Goal: Use online tool/utility: Utilize a website feature to perform a specific function

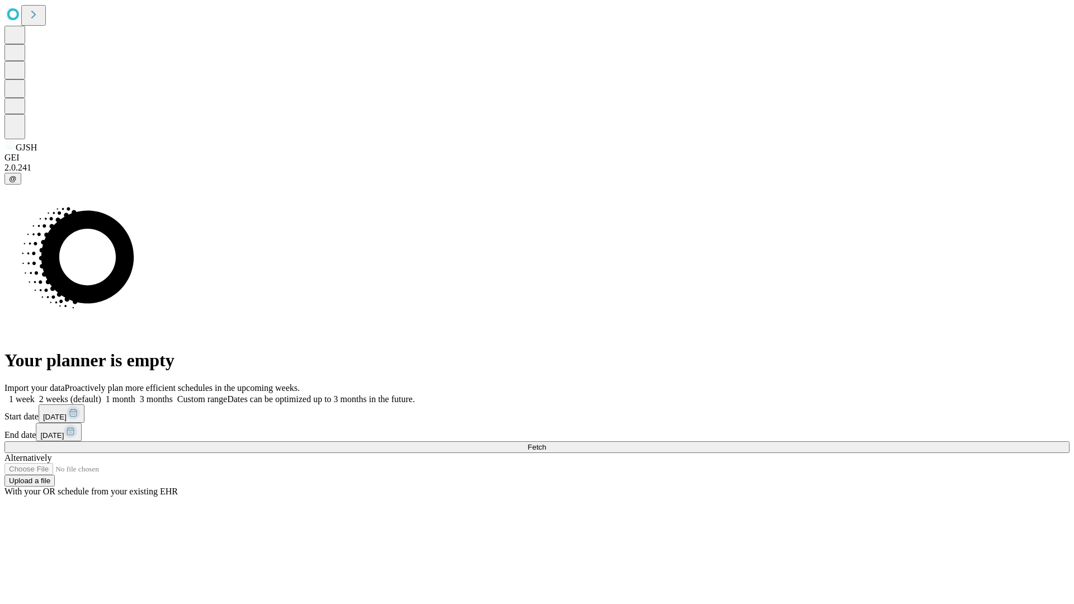
click at [546, 443] on span "Fetch" at bounding box center [536, 447] width 18 height 8
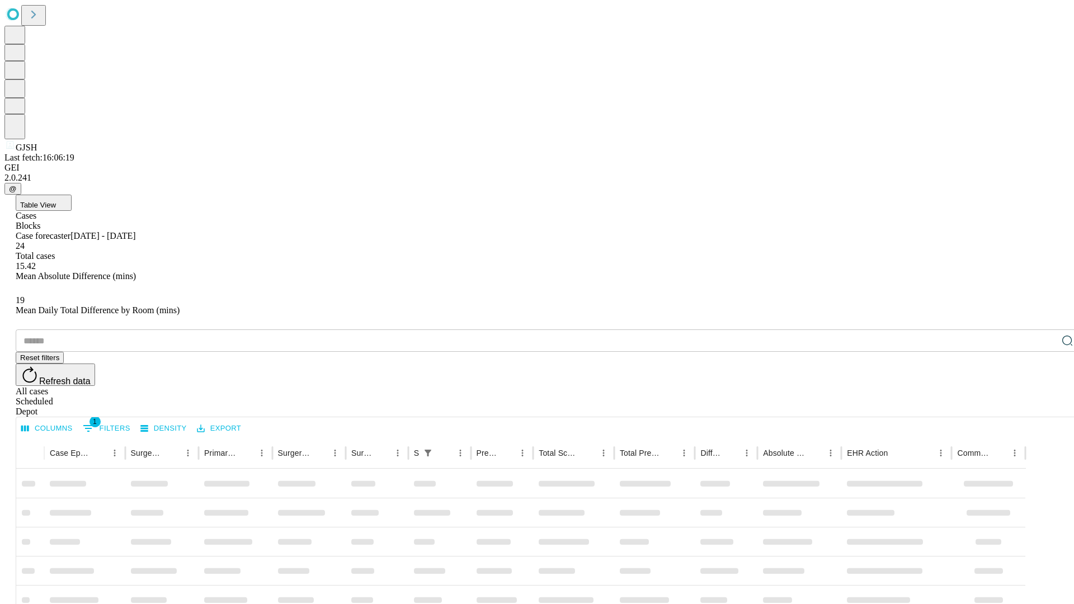
click at [56, 201] on span "Table View" at bounding box center [38, 205] width 36 height 8
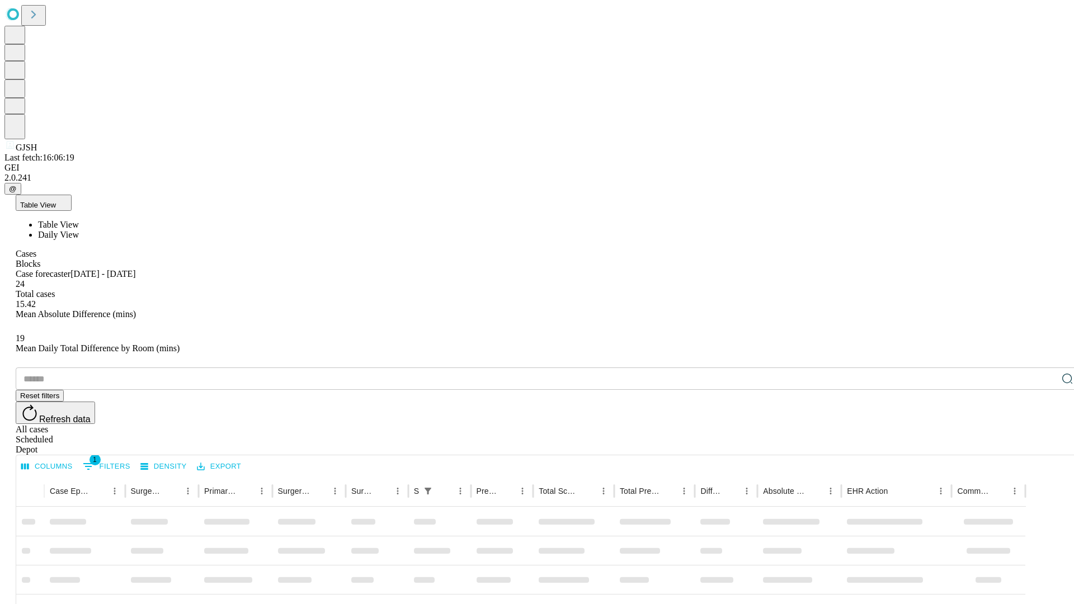
click at [79, 230] on span "Daily View" at bounding box center [58, 235] width 41 height 10
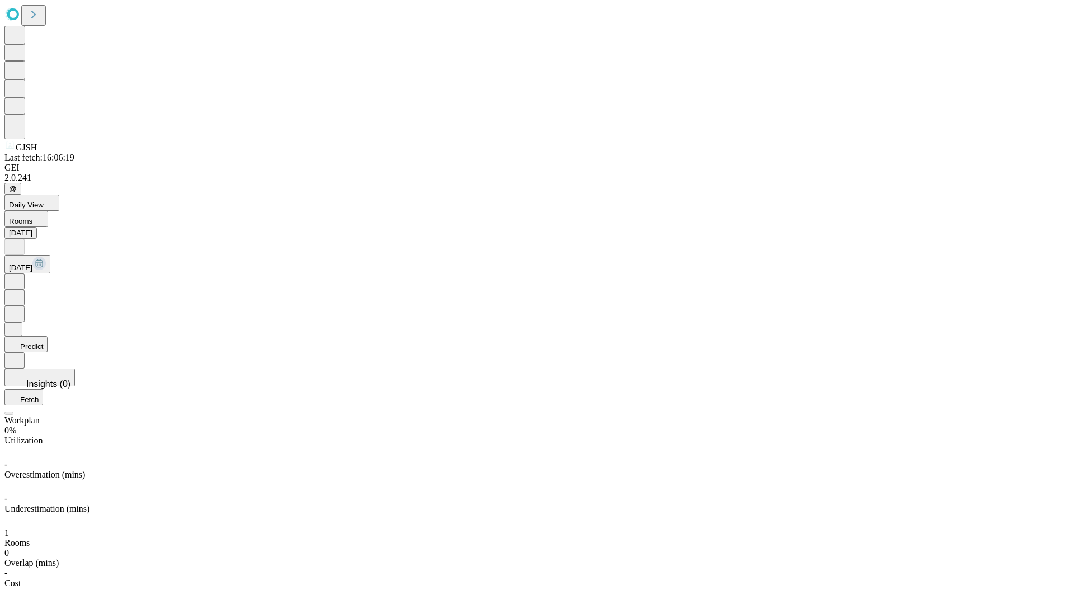
click at [48, 336] on button "Predict" at bounding box center [25, 344] width 43 height 16
